Goal: Task Accomplishment & Management: Use online tool/utility

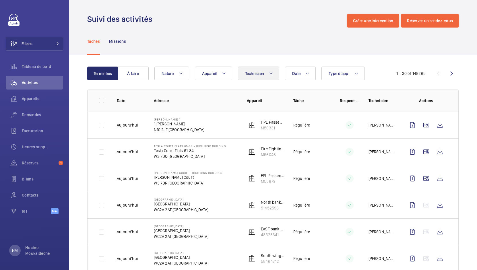
click at [279, 76] on button "Technicien" at bounding box center [259, 74] width 42 height 14
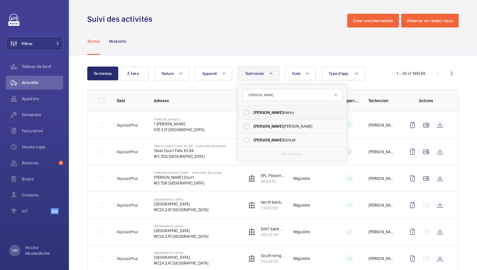
type input "[PERSON_NAME]"
click at [260, 115] on span "[PERSON_NAME]" at bounding box center [292, 113] width 79 height 6
click at [252, 115] on input "[PERSON_NAME]" at bounding box center [246, 112] width 11 height 11
checkbox input "true"
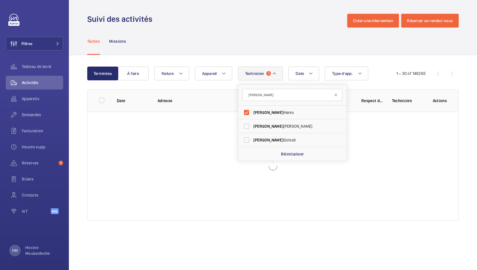
click at [305, 49] on div "Tâches Missions" at bounding box center [272, 41] width 371 height 27
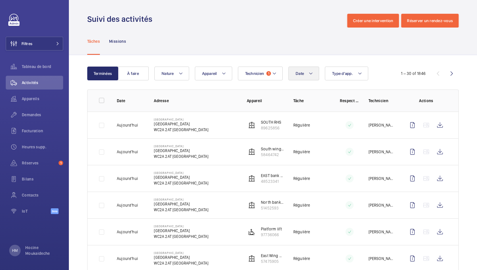
click at [310, 75] on mat-icon at bounding box center [310, 73] width 5 height 7
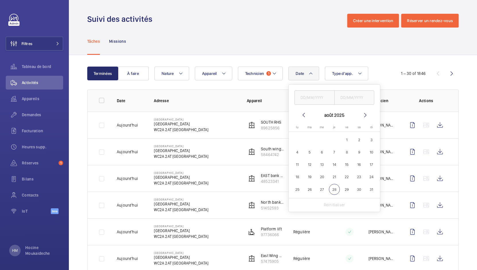
click at [333, 190] on span "28" at bounding box center [334, 189] width 11 height 11
type input "[DATE]"
click at [386, 69] on div "Date [DATE] août 2025 lundi lu mardi ma mercredi me [PERSON_NAME] vendredi ve s…" at bounding box center [271, 74] width 235 height 14
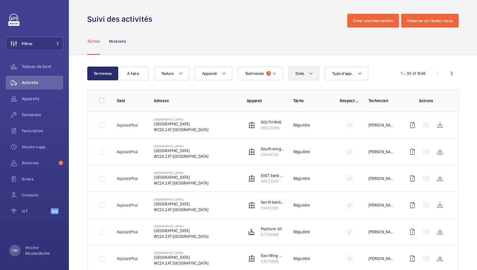
drag, startPoint x: 309, startPoint y: 73, endPoint x: 313, endPoint y: 74, distance: 4.7
click at [309, 73] on mat-icon at bounding box center [310, 73] width 5 height 7
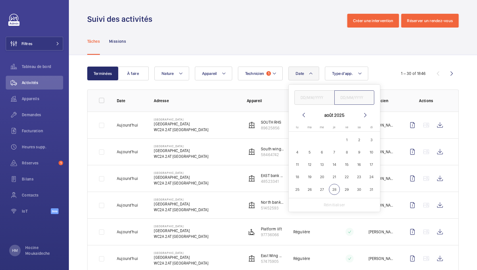
click at [349, 95] on input "text" at bounding box center [354, 97] width 40 height 14
click at [316, 98] on input "text" at bounding box center [314, 97] width 40 height 14
click at [330, 190] on span "28" at bounding box center [334, 189] width 11 height 11
type input "[DATE]"
click at [334, 191] on span "28" at bounding box center [334, 189] width 11 height 11
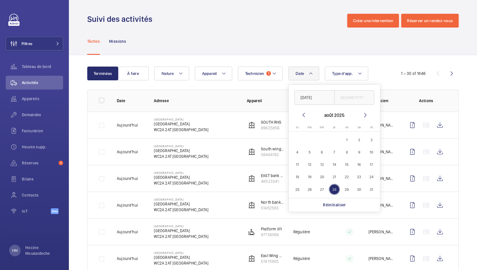
type input "[DATE]"
click at [347, 49] on div "Tâches Missions" at bounding box center [272, 41] width 371 height 27
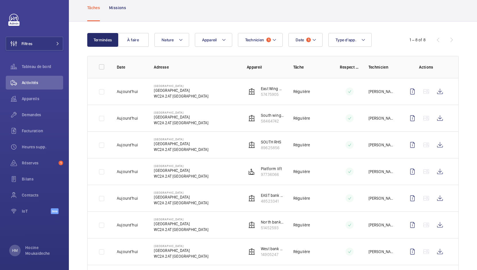
scroll to position [25, 0]
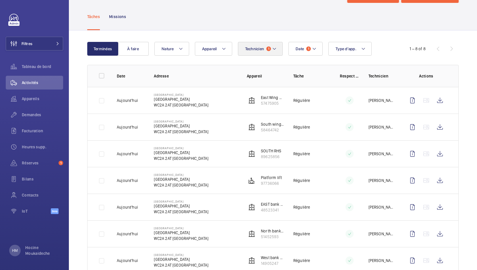
click at [275, 46] on mat-icon at bounding box center [274, 48] width 5 height 7
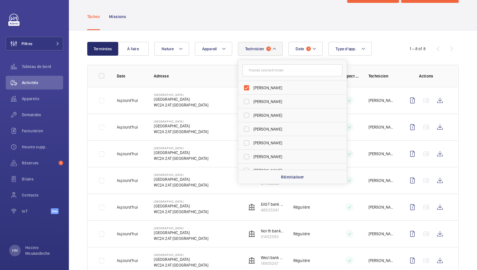
drag, startPoint x: 248, startPoint y: 86, endPoint x: 248, endPoint y: 90, distance: 4.0
click at [248, 86] on label "[PERSON_NAME]" at bounding box center [288, 88] width 100 height 14
click at [248, 86] on input "[PERSON_NAME]" at bounding box center [246, 87] width 11 height 11
checkbox input "false"
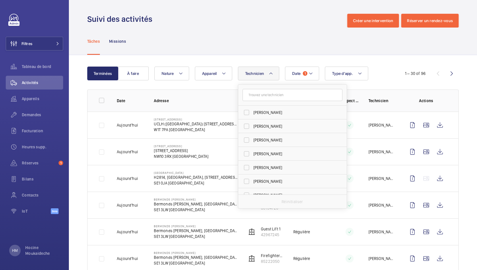
click at [280, 50] on div "Tâches Missions" at bounding box center [272, 41] width 371 height 27
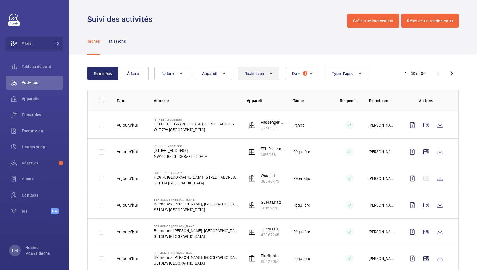
click at [266, 75] on button "Technicien" at bounding box center [259, 74] width 42 height 14
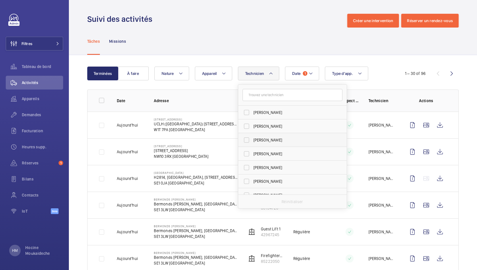
click at [245, 139] on label "[PERSON_NAME]" at bounding box center [288, 140] width 100 height 14
click at [245, 139] on input "[PERSON_NAME]" at bounding box center [246, 139] width 11 height 11
checkbox input "true"
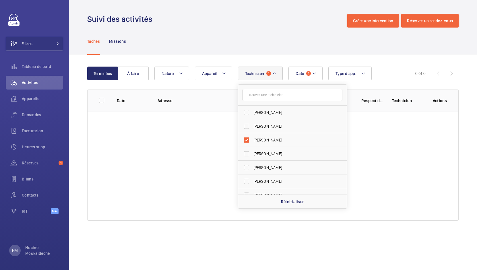
click at [293, 50] on div "Tâches Missions" at bounding box center [272, 41] width 371 height 27
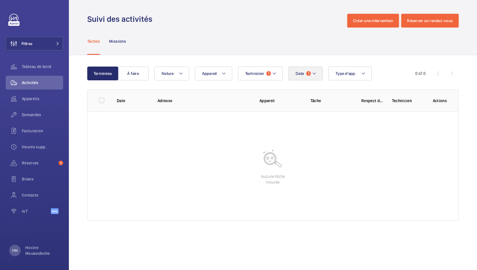
click at [309, 70] on button "Date 1" at bounding box center [305, 74] width 34 height 14
click at [322, 194] on span "27" at bounding box center [321, 189] width 11 height 11
type input "27/08/2025"
click at [333, 189] on span "28" at bounding box center [334, 189] width 11 height 11
type input "[DATE]"
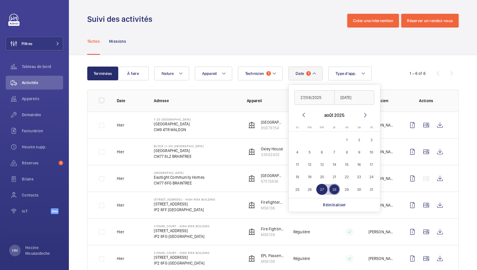
click at [411, 58] on div "Terminées À faire Date 1 [DATE] [DATE] août 2025 lundi lu mardi ma mercredi me …" at bounding box center [273, 170] width 408 height 231
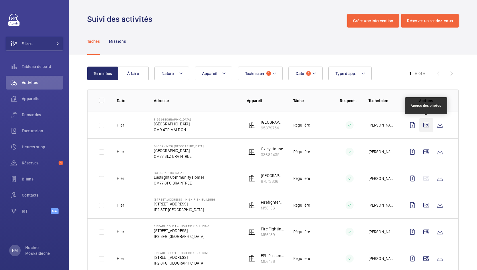
click at [428, 125] on wm-front-icon-button at bounding box center [426, 125] width 14 height 14
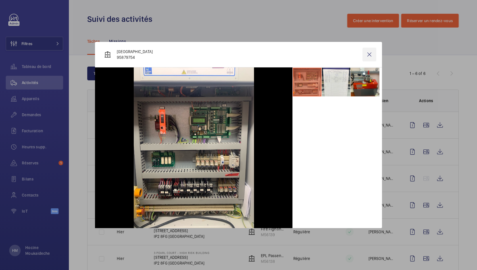
click at [370, 55] on wm-front-icon-button at bounding box center [369, 55] width 14 height 14
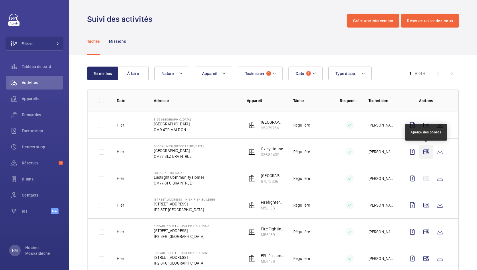
click at [427, 152] on wm-front-icon-button at bounding box center [426, 152] width 14 height 14
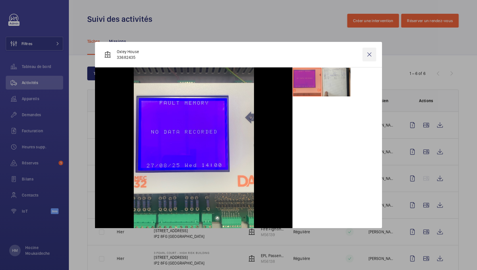
click at [368, 53] on wm-front-icon-button at bounding box center [369, 55] width 14 height 14
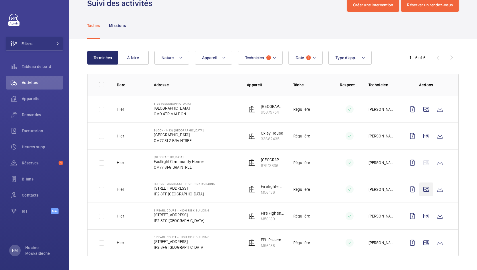
scroll to position [16, 0]
click at [425, 189] on wm-front-icon-button at bounding box center [426, 189] width 14 height 14
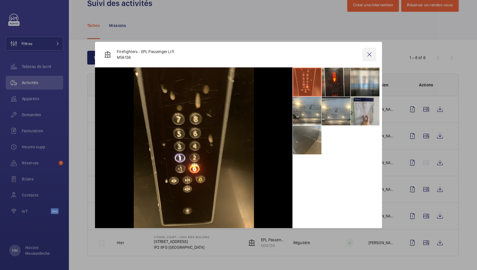
click at [366, 56] on wm-front-icon-button at bounding box center [369, 55] width 14 height 14
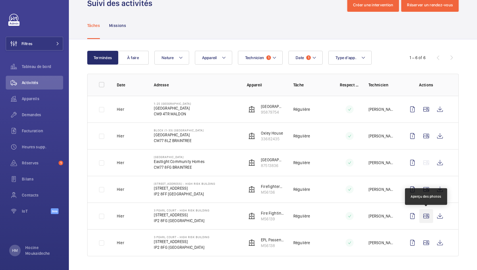
click at [424, 217] on wm-front-icon-button at bounding box center [426, 216] width 14 height 14
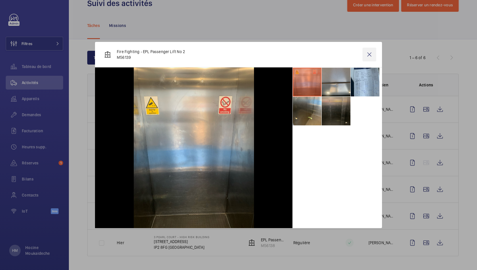
click at [372, 54] on wm-front-icon-button at bounding box center [369, 55] width 14 height 14
